Goal: Task Accomplishment & Management: Manage account settings

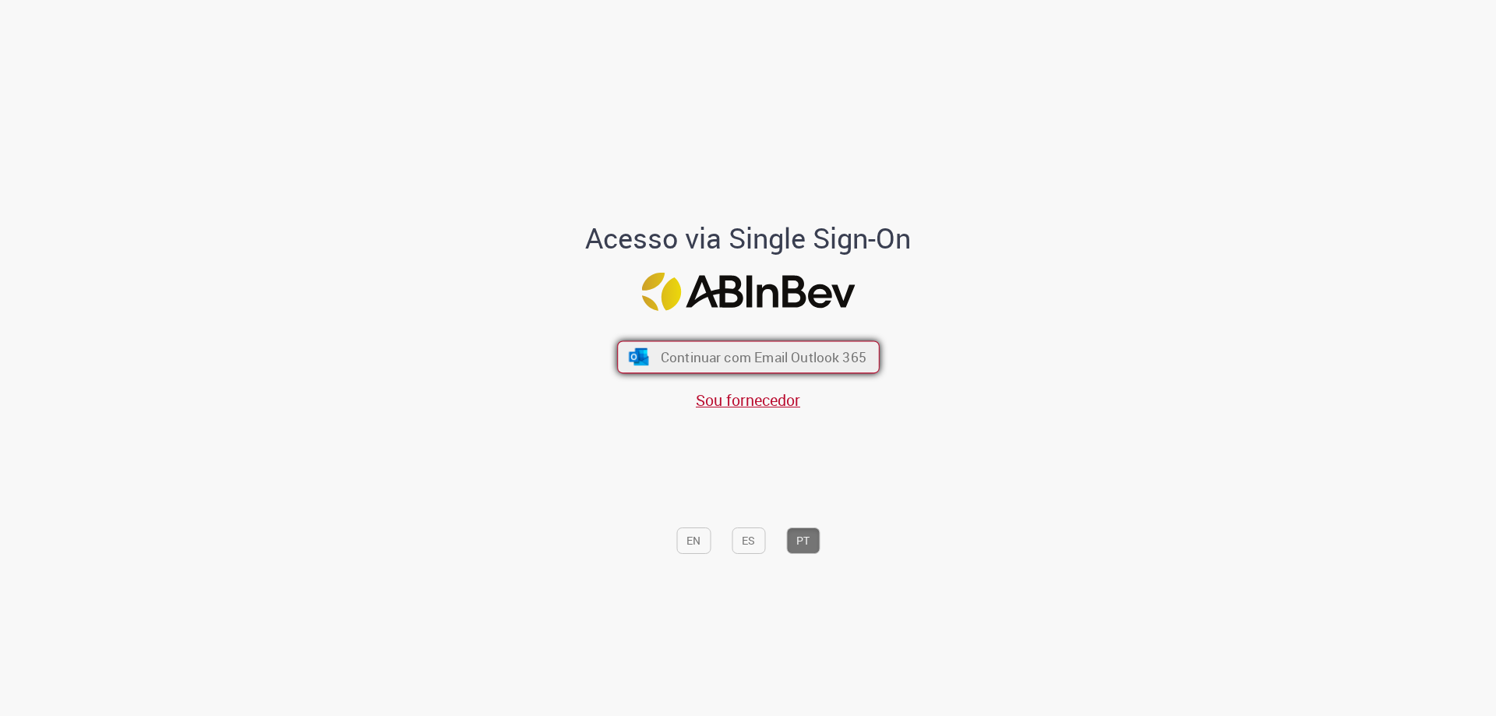
click at [617, 368] on button "Continuar com Email Outlook 365" at bounding box center [748, 357] width 263 height 33
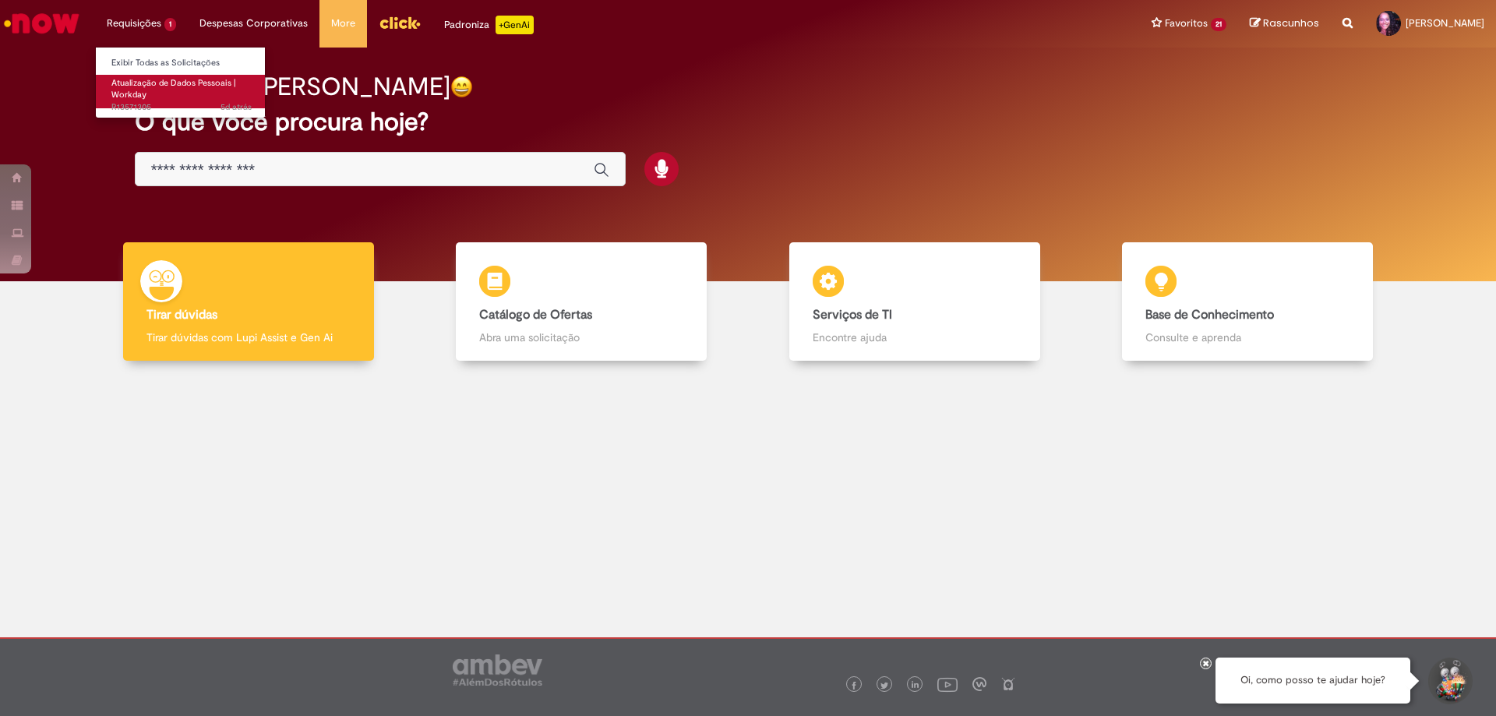
click at [144, 81] on span "Atualização de Dados Pessoais | Workday" at bounding box center [173, 89] width 125 height 24
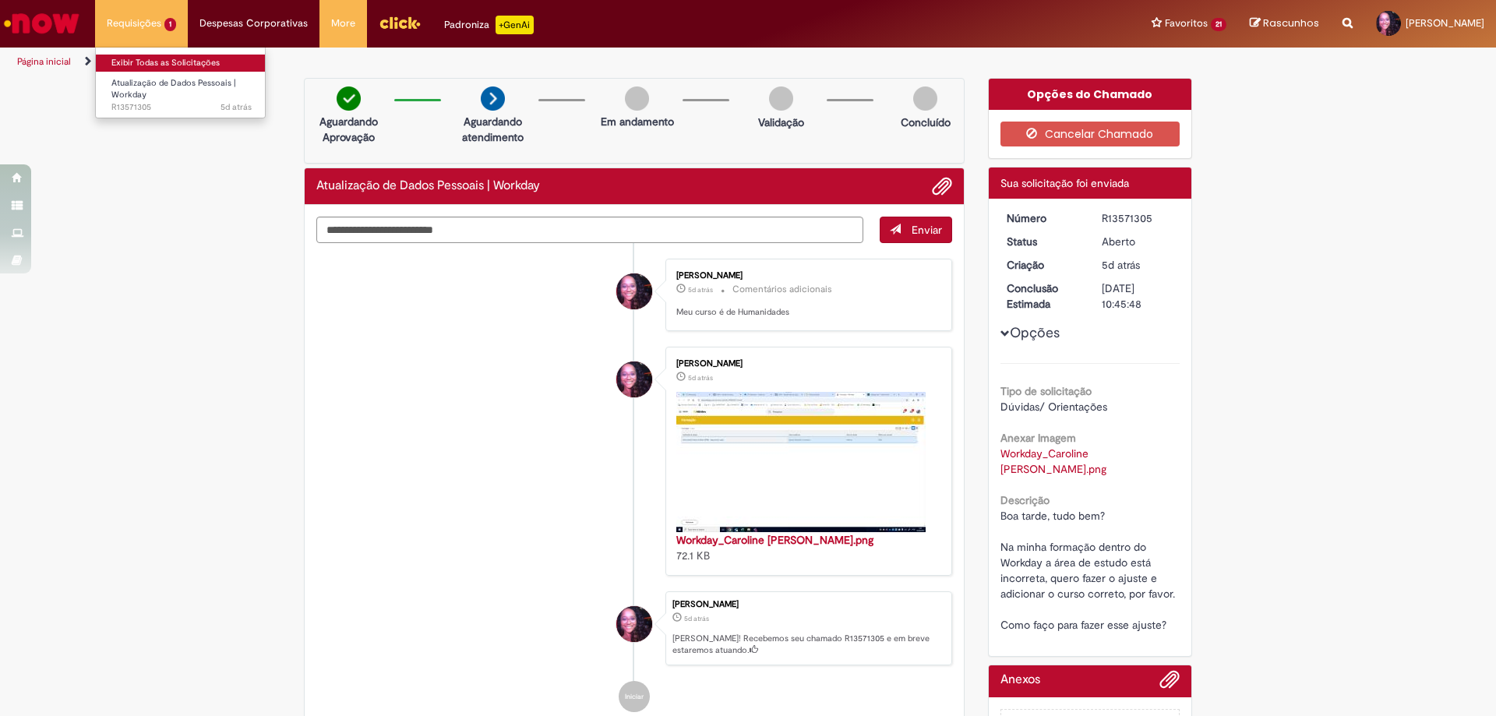
click at [180, 60] on link "Exibir Todas as Solicitações" at bounding box center [181, 63] width 171 height 17
